Goal: Task Accomplishment & Management: Complete application form

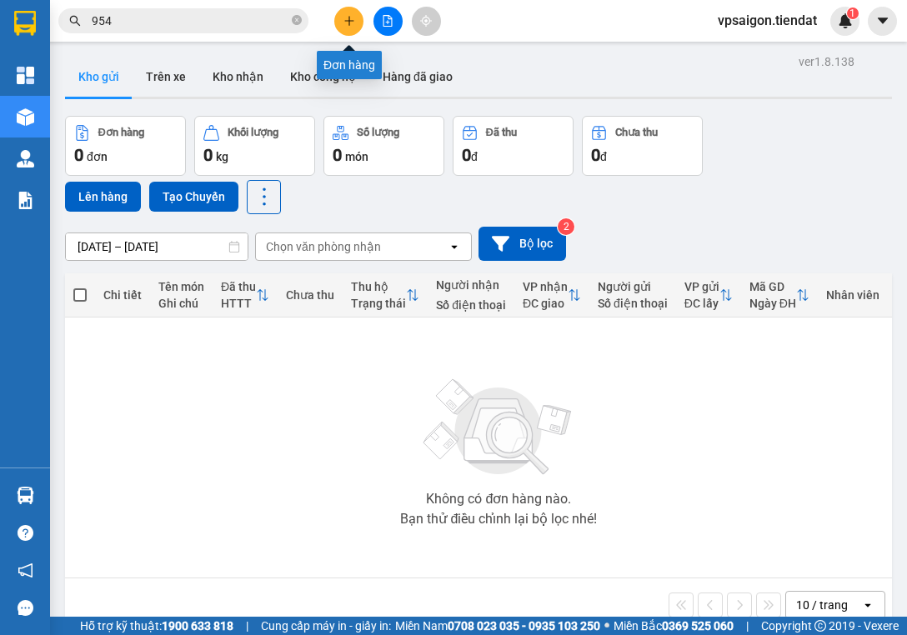
click at [352, 20] on icon "plus" at bounding box center [349, 21] width 12 height 12
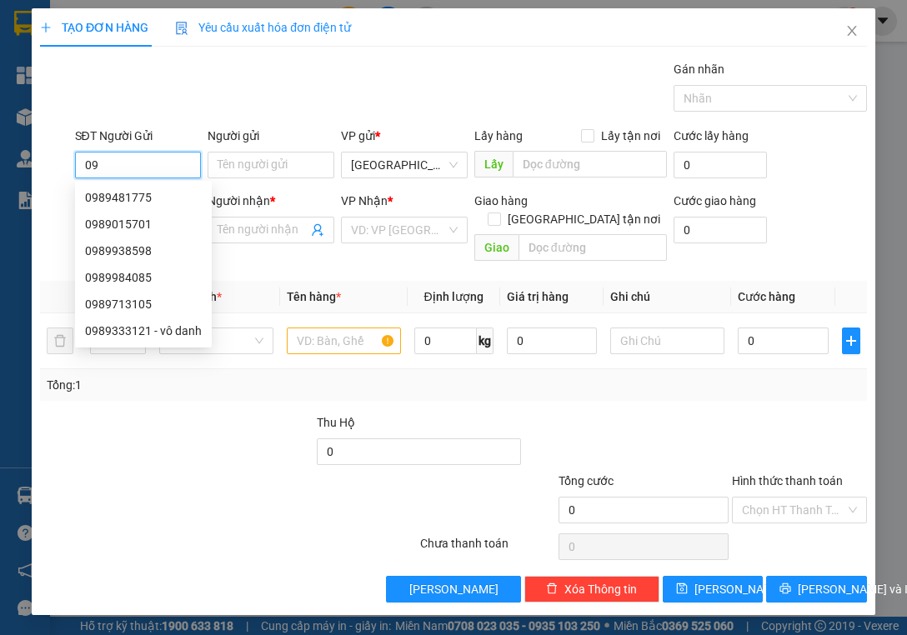
type input "0"
click at [488, 101] on div "Gán nhãn Nhãn" at bounding box center [471, 89] width 798 height 58
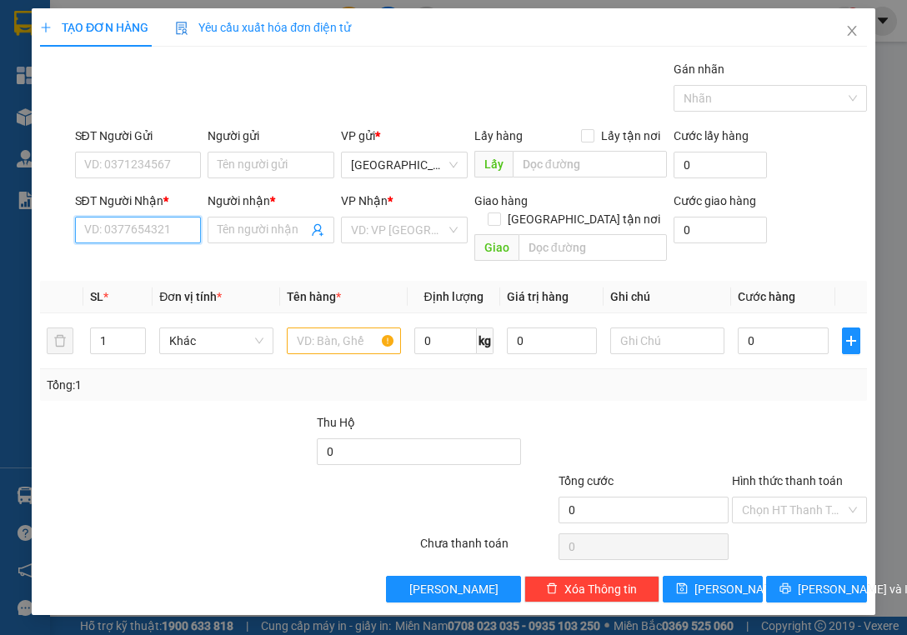
click at [173, 231] on input "SĐT Người Nhận *" at bounding box center [138, 230] width 127 height 27
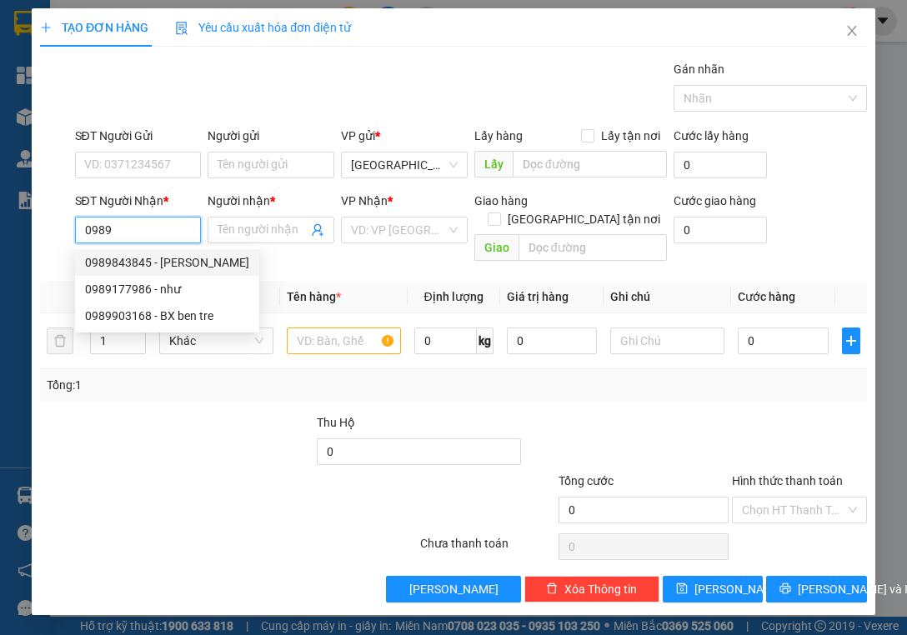
click at [182, 259] on div "0989843845 - [PERSON_NAME]" at bounding box center [167, 262] width 164 height 18
type input "0989843845"
type input "cô hoàng"
type input "300.000"
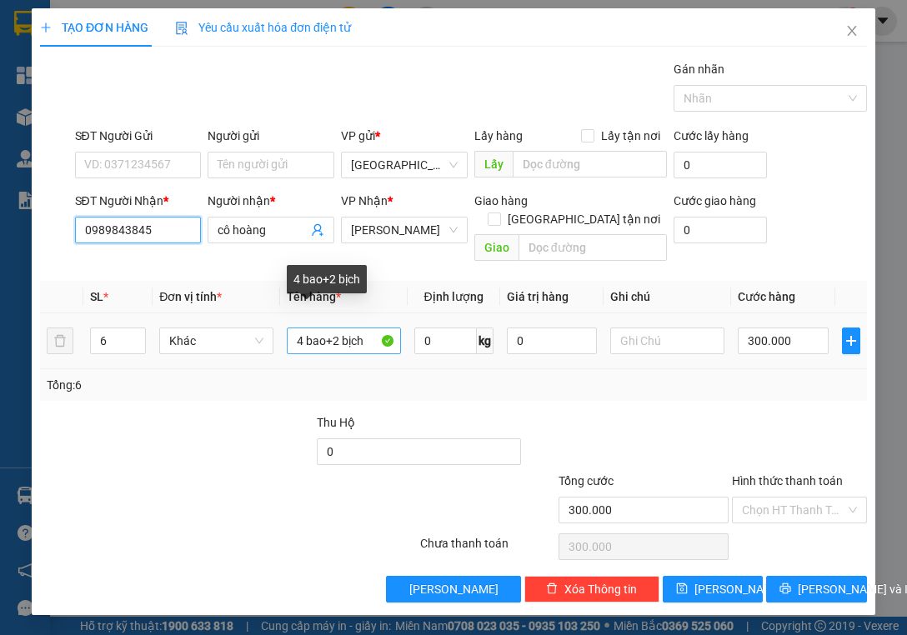
type input "0989843845"
click at [370, 327] on input "4 bao+2 bịch" at bounding box center [344, 340] width 114 height 27
type input "4"
type input "8 thùng"
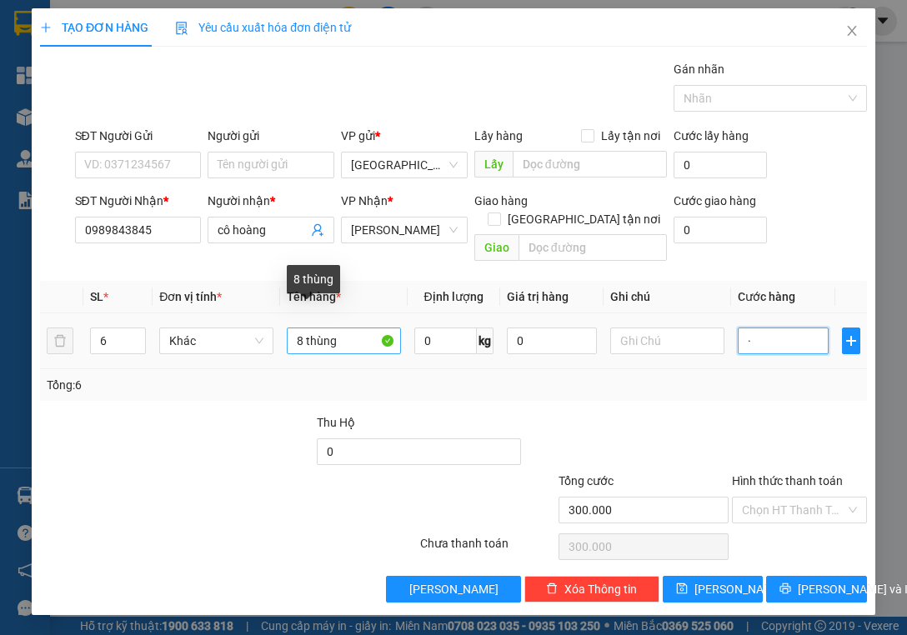
type input "0"
type input "4"
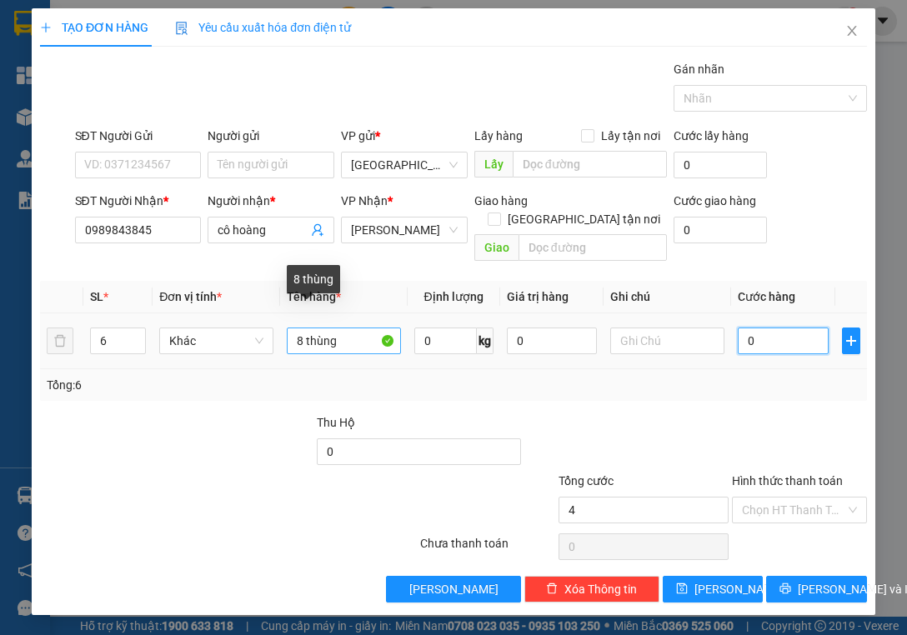
type input "4"
type input "04"
type input "40"
type input "040"
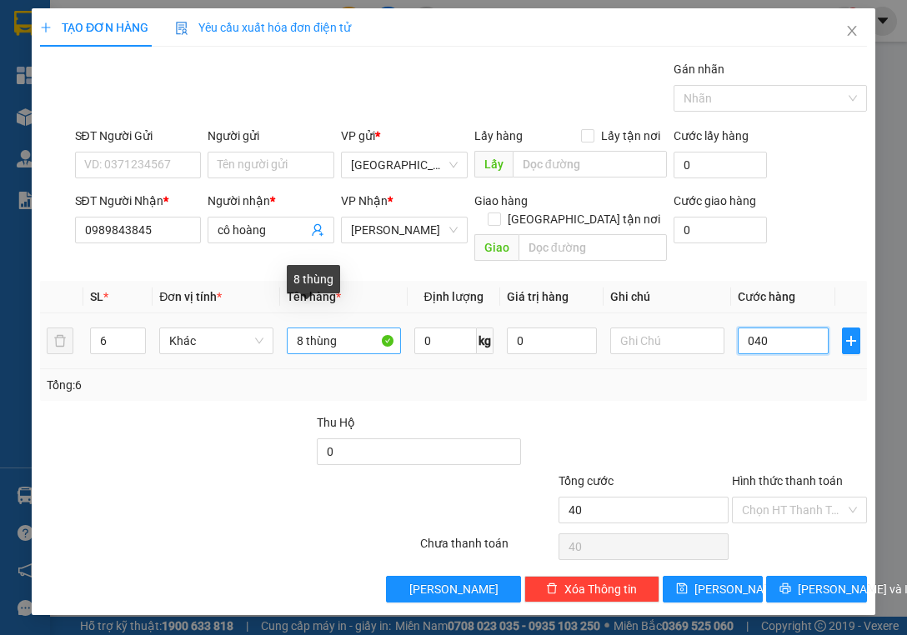
type input "400"
type input "0.400"
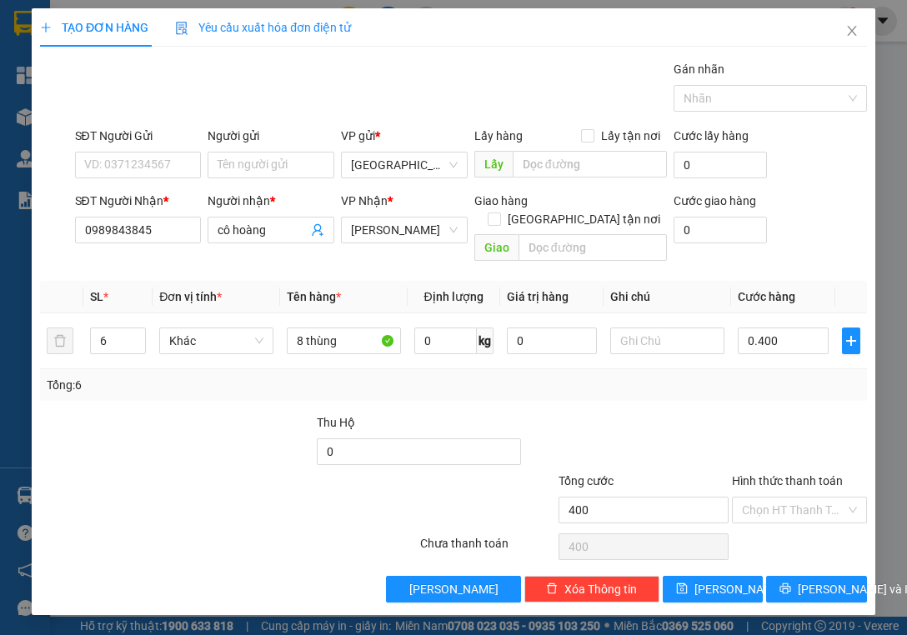
type input "400.000"
click at [746, 384] on div "Transit Pickup Surcharge Ids Transit Deliver Surcharge Ids Transit Deliver Surc…" at bounding box center [453, 331] width 827 height 542
click at [713, 90] on div at bounding box center [761, 98] width 168 height 20
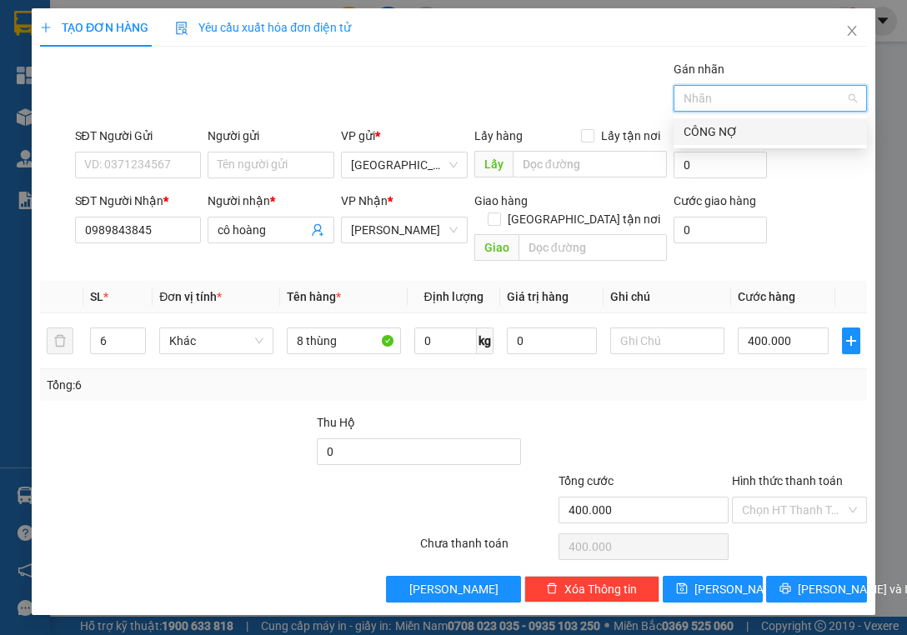
click at [723, 127] on div "CÔNG NỢ" at bounding box center [769, 131] width 173 height 18
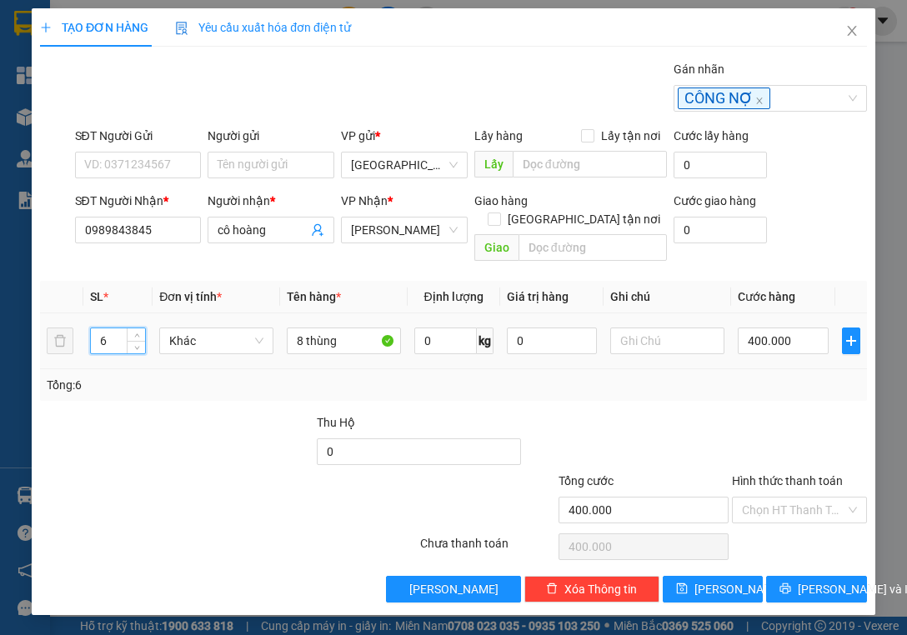
click at [117, 328] on input "6" at bounding box center [118, 340] width 54 height 25
type input "8"
click at [734, 576] on button "[PERSON_NAME]" at bounding box center [712, 589] width 100 height 27
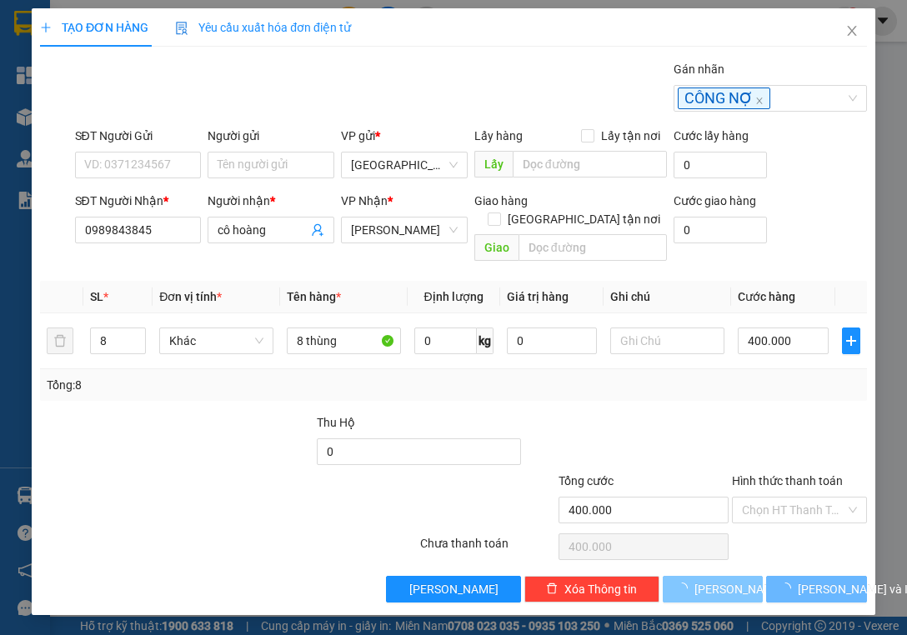
type input "0"
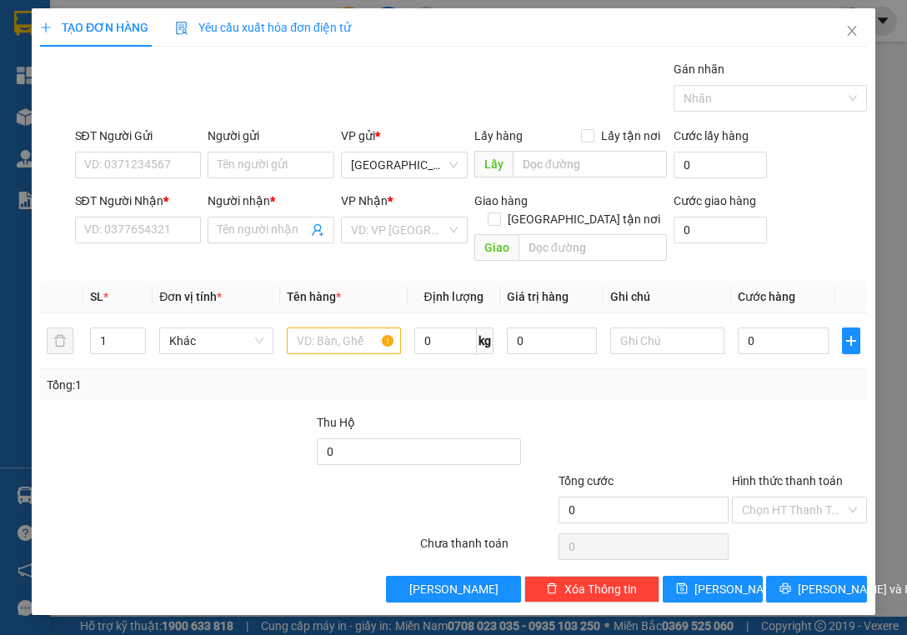
drag, startPoint x: 267, startPoint y: 512, endPoint x: 258, endPoint y: 514, distance: 9.5
click at [258, 530] on div at bounding box center [228, 546] width 380 height 33
click at [853, 28] on icon "close" at bounding box center [851, 30] width 13 height 13
